Goal: Information Seeking & Learning: Learn about a topic

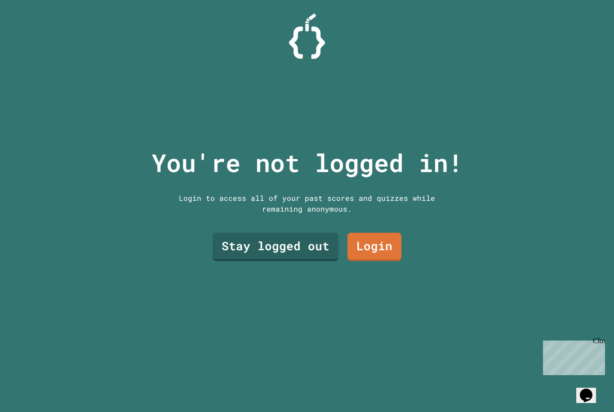
click at [319, 261] on link "Stay logged out" at bounding box center [276, 247] width 126 height 28
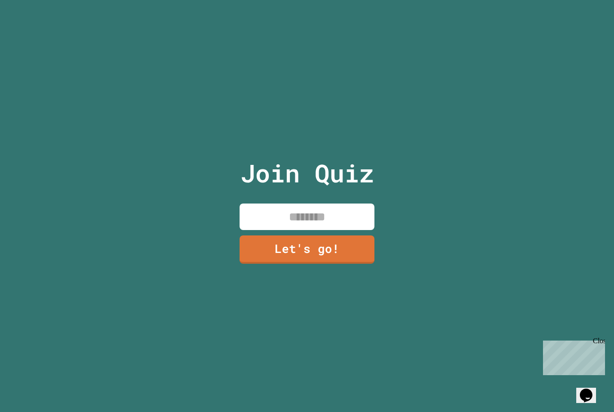
click at [351, 230] on input at bounding box center [307, 217] width 135 height 27
type input "*********"
click at [333, 264] on link "Let's go!" at bounding box center [307, 250] width 135 height 28
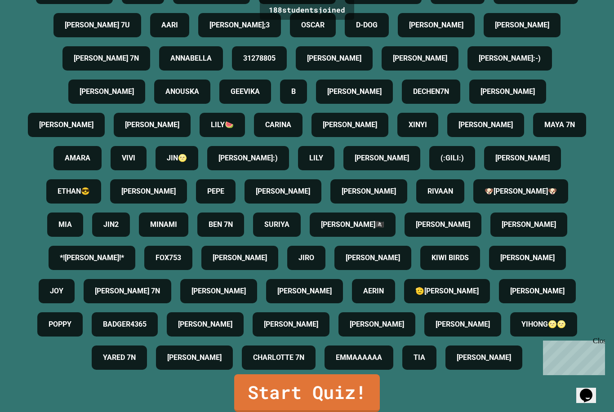
scroll to position [29, 0]
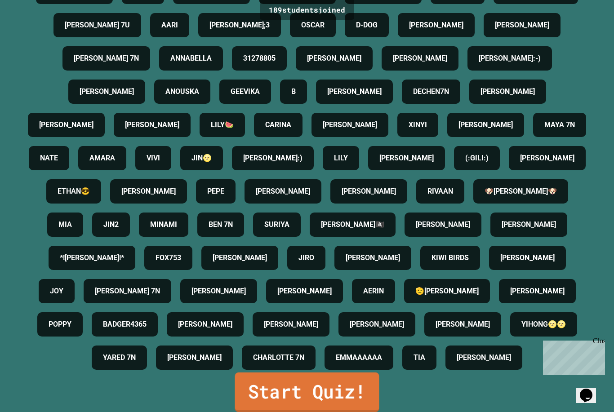
click at [300, 390] on link "Start Quiz!" at bounding box center [307, 393] width 144 height 40
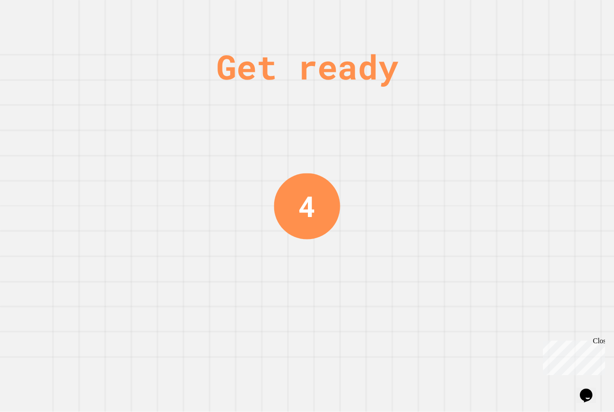
scroll to position [0, 0]
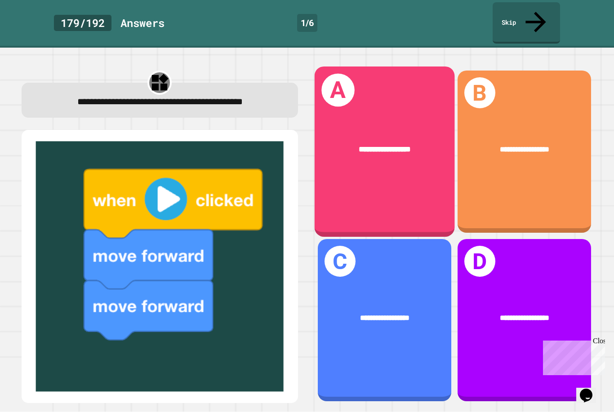
click at [398, 128] on div "**********" at bounding box center [384, 149] width 140 height 43
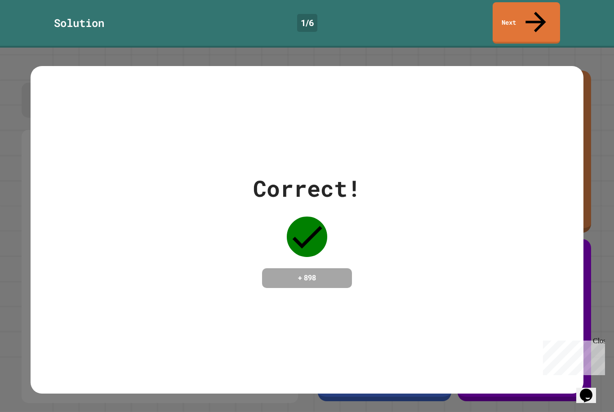
click at [316, 273] on h4 "+ 898" at bounding box center [307, 278] width 72 height 11
click at [299, 268] on div "+ 898" at bounding box center [307, 278] width 90 height 20
click at [308, 268] on div "Correct! + 898" at bounding box center [307, 230] width 553 height 328
click at [310, 273] on h4 "+ 898" at bounding box center [307, 278] width 72 height 11
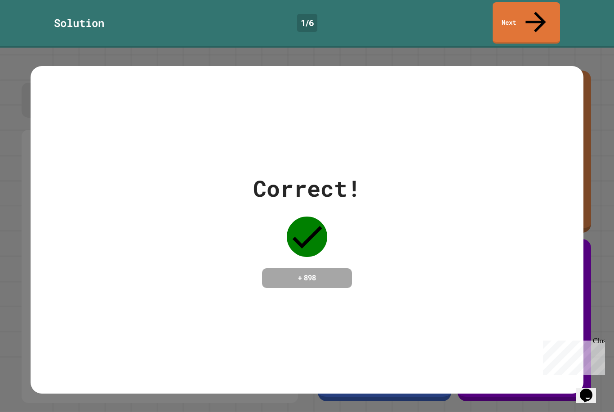
click at [309, 217] on icon at bounding box center [307, 237] width 40 height 40
click at [369, 261] on div "Correct! + 898" at bounding box center [307, 230] width 553 height 116
click at [335, 268] on div "+ 898" at bounding box center [307, 278] width 90 height 20
click at [412, 316] on div "Correct! + 898" at bounding box center [307, 230] width 553 height 328
click at [428, 293] on div "Correct! + 898" at bounding box center [307, 230] width 553 height 328
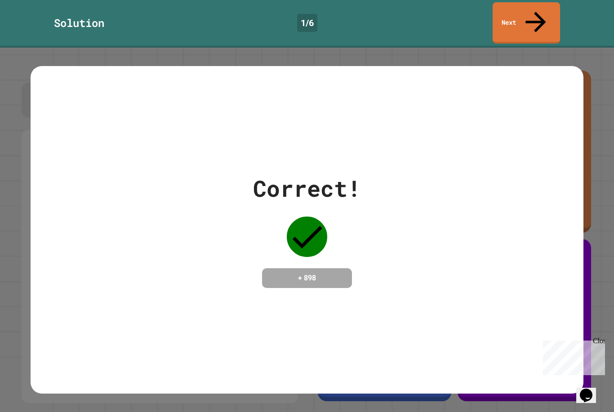
click at [427, 292] on div "Correct! + 898" at bounding box center [307, 230] width 553 height 328
click at [428, 300] on div "Correct! + 898" at bounding box center [307, 230] width 553 height 328
click at [398, 341] on div "Correct! + 898" at bounding box center [307, 230] width 553 height 328
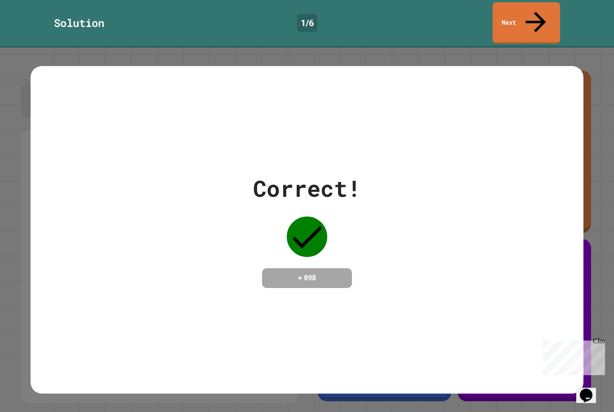
click at [398, 341] on div "Correct! + 898" at bounding box center [307, 230] width 553 height 328
click at [371, 365] on div "Correct! + 898" at bounding box center [307, 230] width 553 height 328
click at [405, 300] on div "Correct! + 898" at bounding box center [307, 230] width 553 height 328
click at [423, 291] on div "Correct! + 898" at bounding box center [307, 230] width 553 height 328
click at [437, 284] on div "Correct! + 898" at bounding box center [307, 230] width 553 height 328
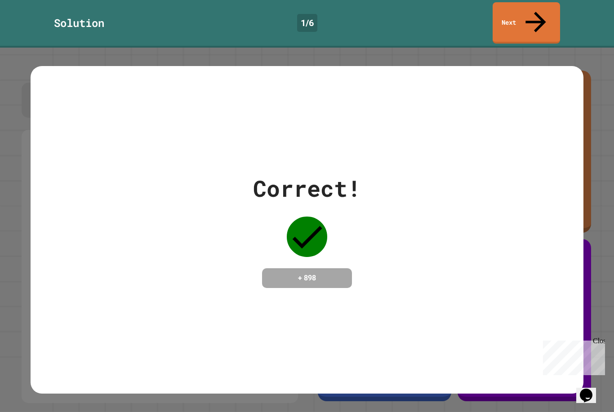
click at [437, 284] on div "Correct! + 898" at bounding box center [307, 230] width 553 height 328
click at [427, 295] on div "Correct! + 898" at bounding box center [307, 230] width 553 height 328
click at [434, 300] on div "Correct! + 898" at bounding box center [307, 230] width 553 height 328
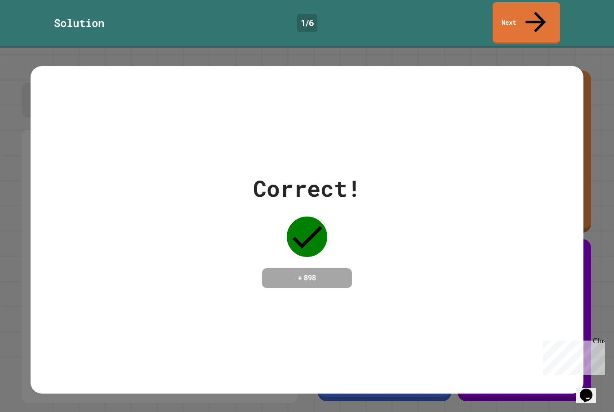
click at [525, 13] on link "Next" at bounding box center [526, 22] width 67 height 41
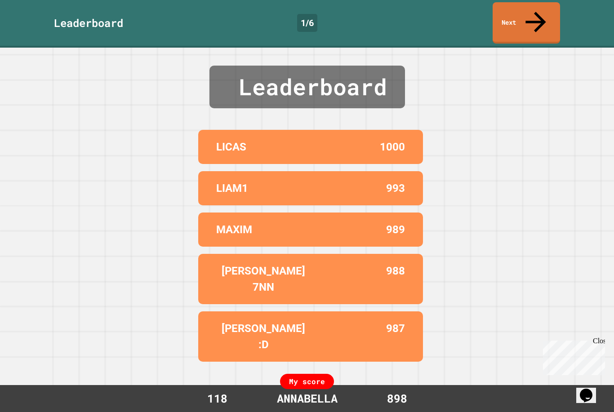
click at [532, 18] on link "Next" at bounding box center [526, 22] width 67 height 41
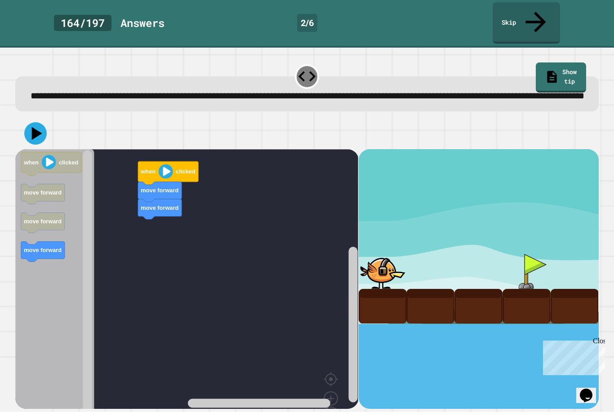
click at [32, 130] on icon at bounding box center [35, 133] width 22 height 22
click at [145, 174] on icon "Blockly Workspace" at bounding box center [168, 172] width 60 height 23
click at [148, 191] on icon "Blockly Workspace" at bounding box center [160, 192] width 44 height 20
click at [148, 211] on icon "Blockly Workspace" at bounding box center [160, 209] width 44 height 20
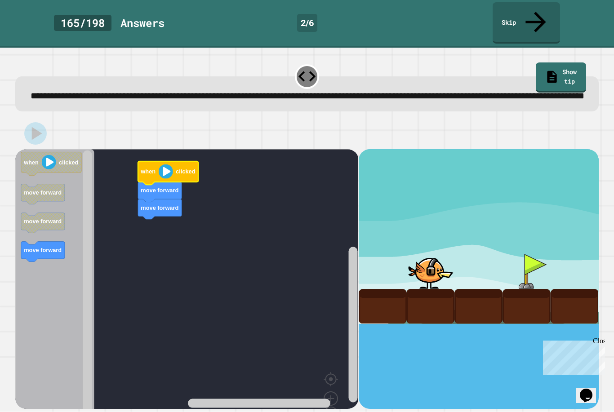
click at [140, 172] on icon "Blockly Workspace" at bounding box center [168, 172] width 60 height 23
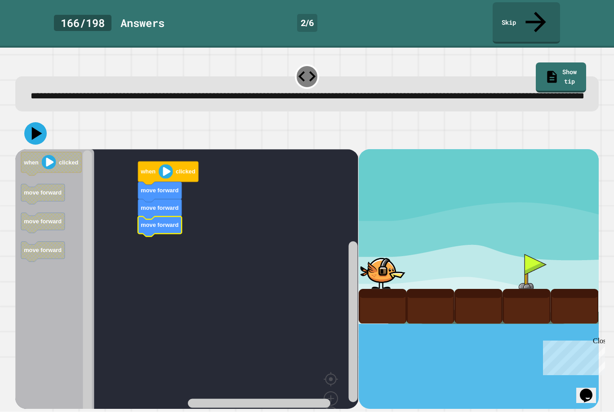
click at [43, 134] on icon at bounding box center [35, 133] width 22 height 22
click at [165, 170] on image "Blockly Workspace" at bounding box center [166, 172] width 14 height 14
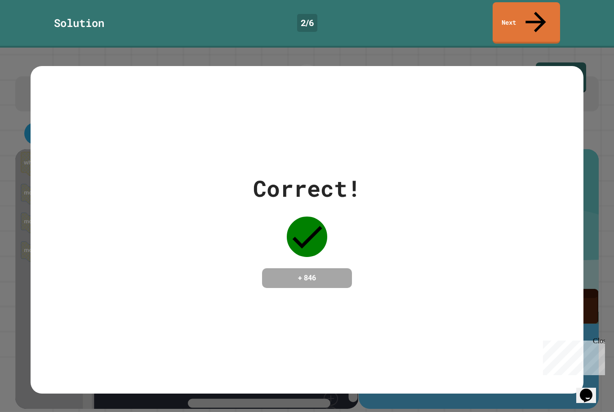
click at [533, 12] on icon at bounding box center [536, 22] width 31 height 31
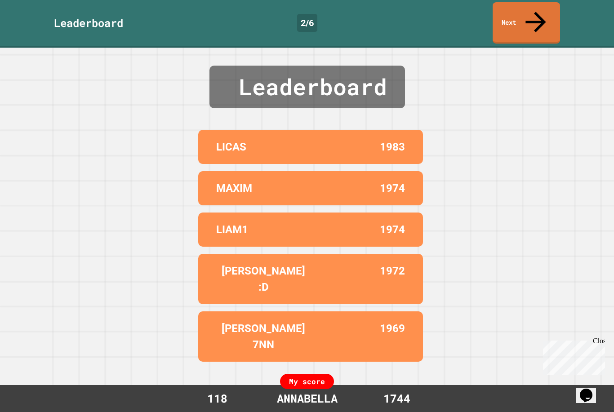
click at [527, 13] on link "Next" at bounding box center [526, 22] width 67 height 41
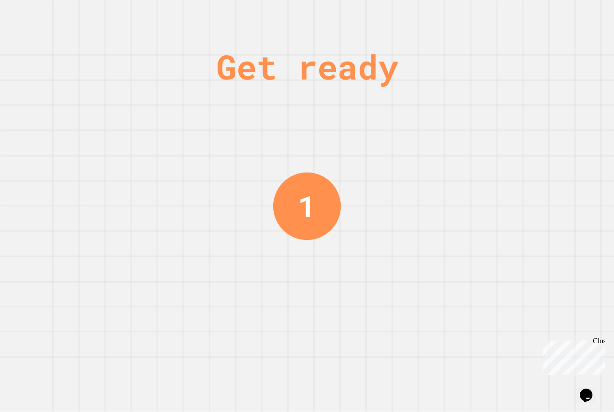
click at [579, 23] on div "Get ready 1" at bounding box center [307, 206] width 614 height 412
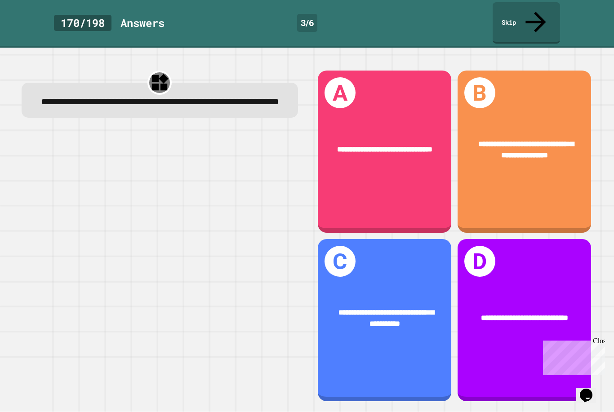
click at [571, 189] on div "**********" at bounding box center [525, 152] width 134 height 162
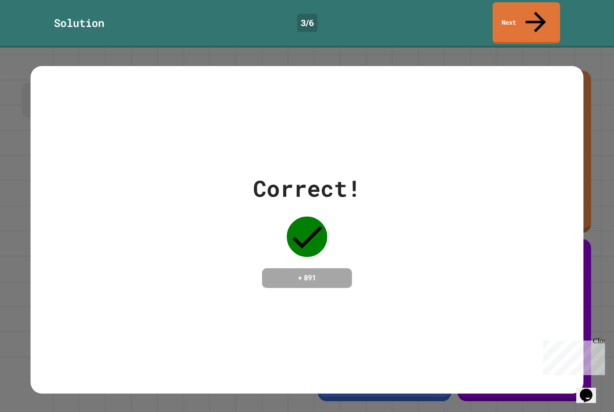
click at [567, 188] on div "Correct! + 891" at bounding box center [307, 230] width 553 height 116
click at [529, 22] on link "Next" at bounding box center [526, 22] width 67 height 41
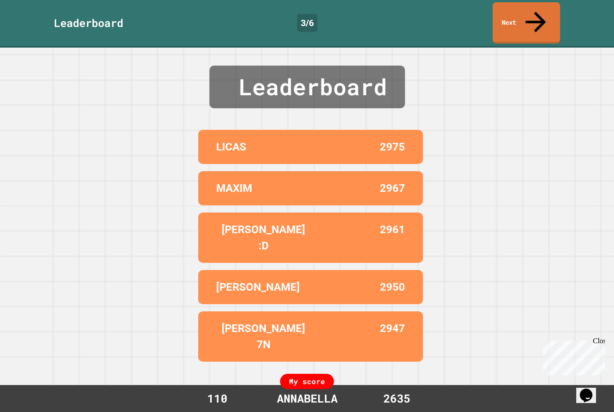
click at [528, 13] on link "Next" at bounding box center [526, 22] width 67 height 41
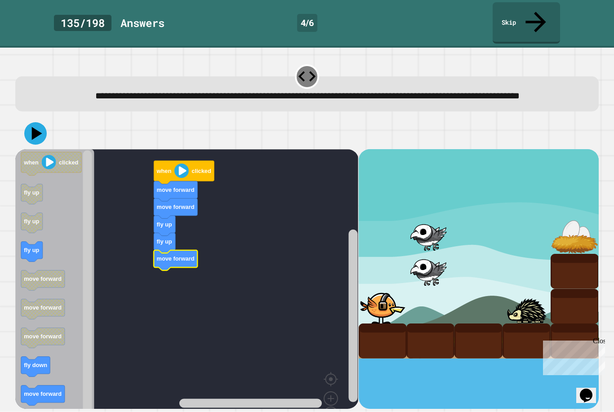
click at [37, 136] on icon at bounding box center [35, 133] width 22 height 22
click at [177, 168] on image "Blockly Workspace" at bounding box center [181, 171] width 14 height 14
click at [41, 136] on icon at bounding box center [35, 133] width 22 height 22
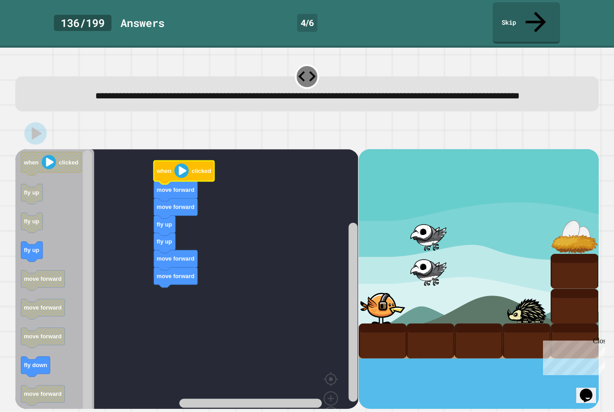
click at [168, 170] on text "when" at bounding box center [164, 171] width 15 height 7
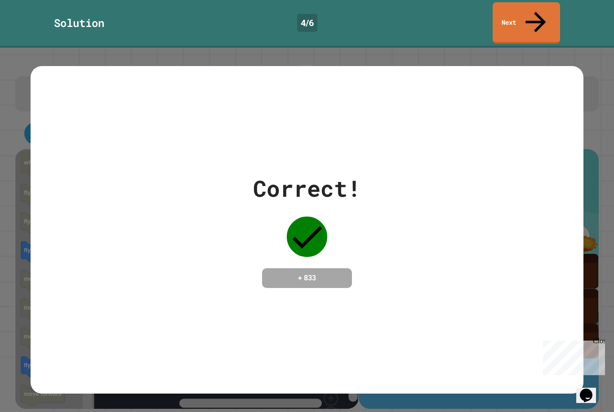
click at [527, 18] on link "Next" at bounding box center [526, 22] width 67 height 41
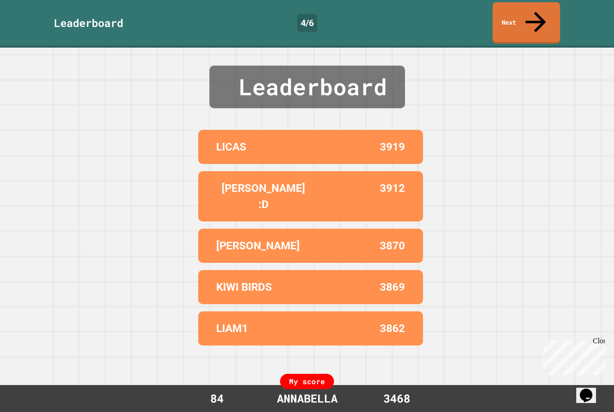
click at [526, 15] on link "Next" at bounding box center [526, 22] width 67 height 41
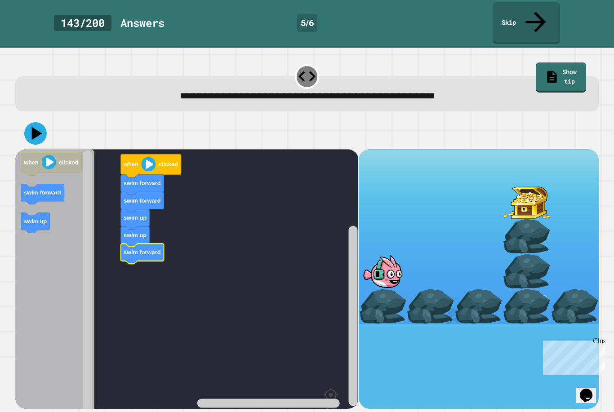
click at [36, 122] on icon at bounding box center [35, 133] width 22 height 22
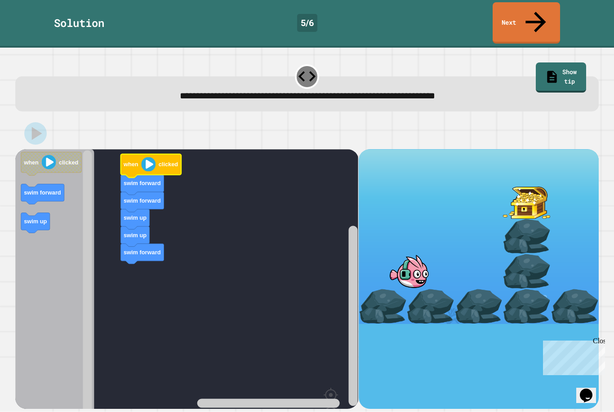
click at [134, 154] on icon "Blockly Workspace" at bounding box center [151, 165] width 60 height 23
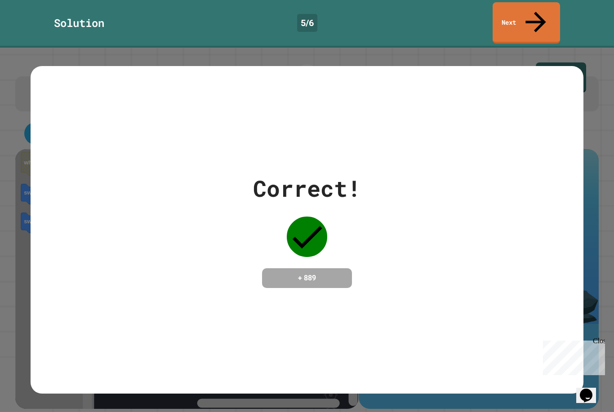
click at [523, 10] on link "Next" at bounding box center [526, 22] width 67 height 41
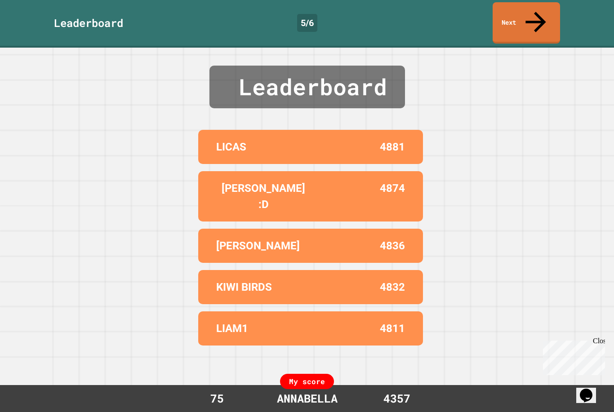
click at [514, 10] on link "Next" at bounding box center [526, 22] width 67 height 41
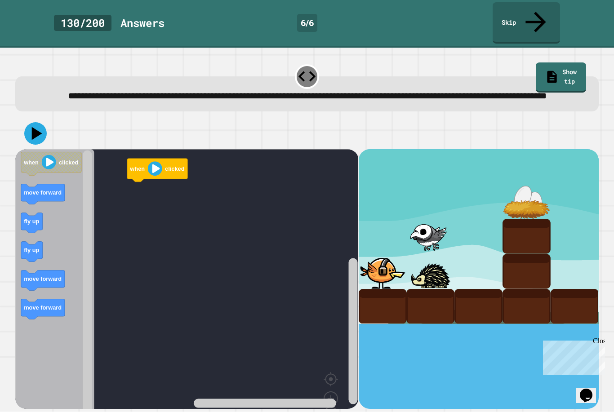
click at [537, 277] on div at bounding box center [527, 271] width 48 height 35
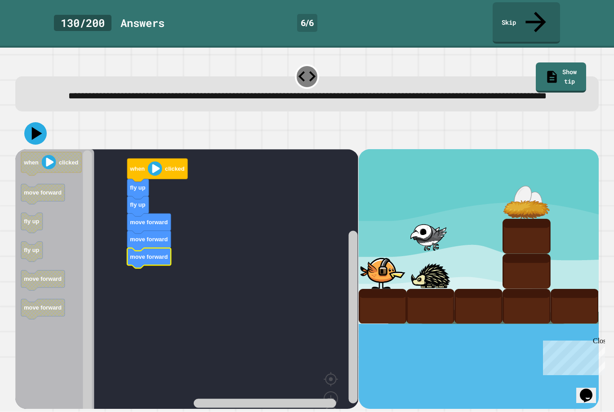
click at [29, 131] on icon at bounding box center [35, 133] width 22 height 22
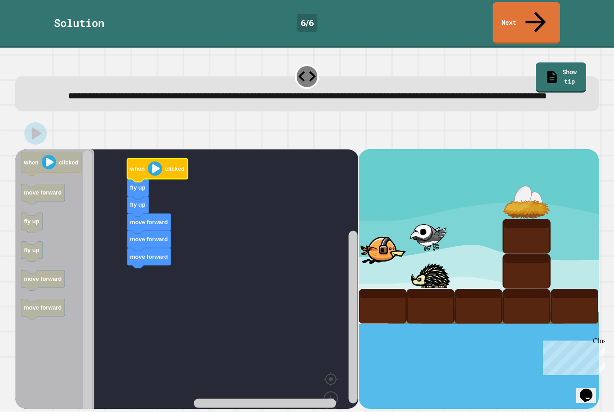
click at [134, 172] on icon "Blockly Workspace" at bounding box center [157, 170] width 60 height 23
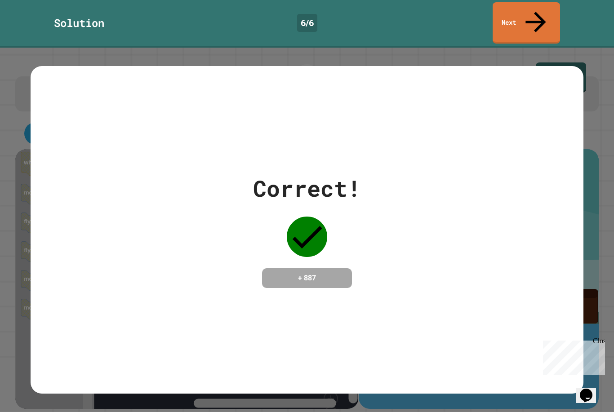
click at [542, 11] on link "Next" at bounding box center [526, 22] width 67 height 41
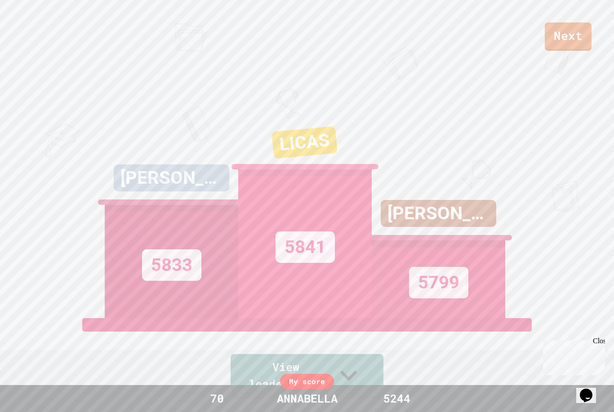
click at [579, 34] on link "Next" at bounding box center [568, 36] width 47 height 28
